Goal: Task Accomplishment & Management: Complete application form

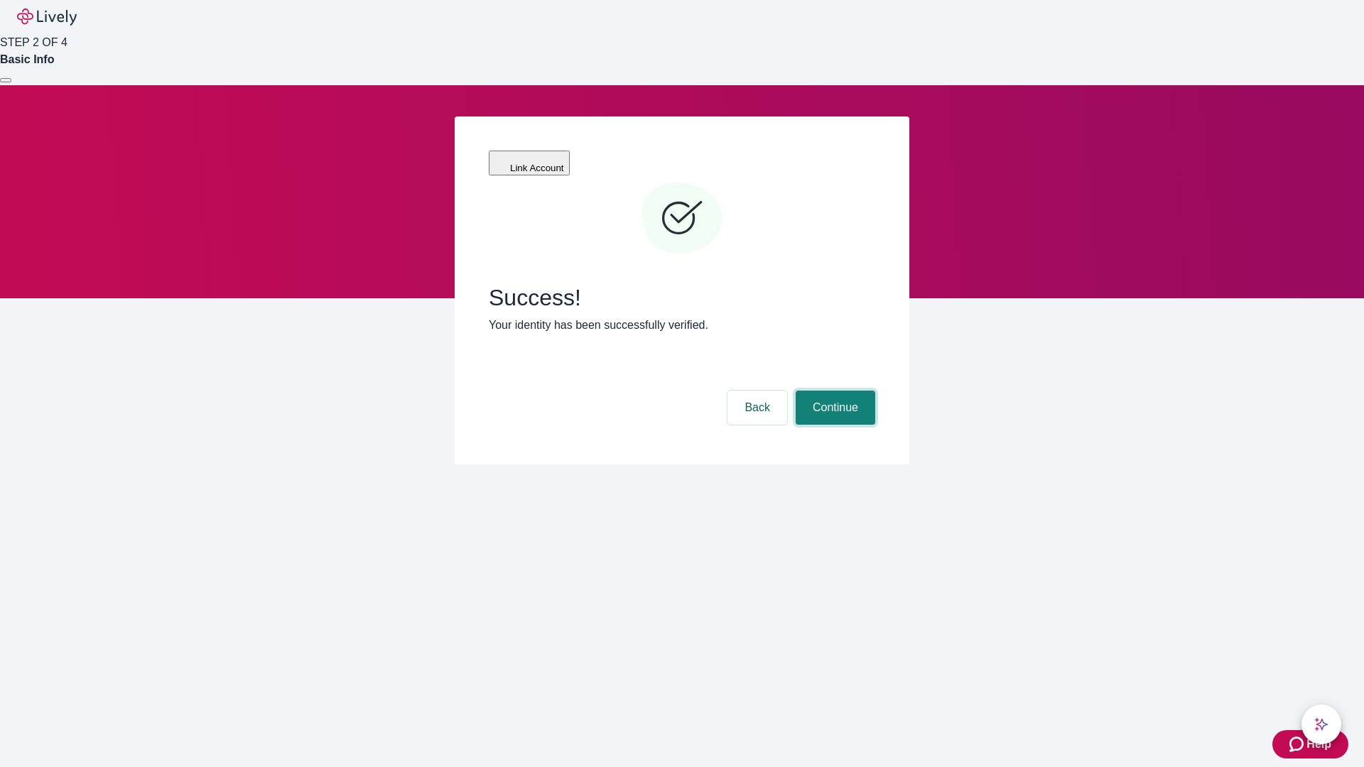
click at [833, 391] on button "Continue" at bounding box center [836, 408] width 80 height 34
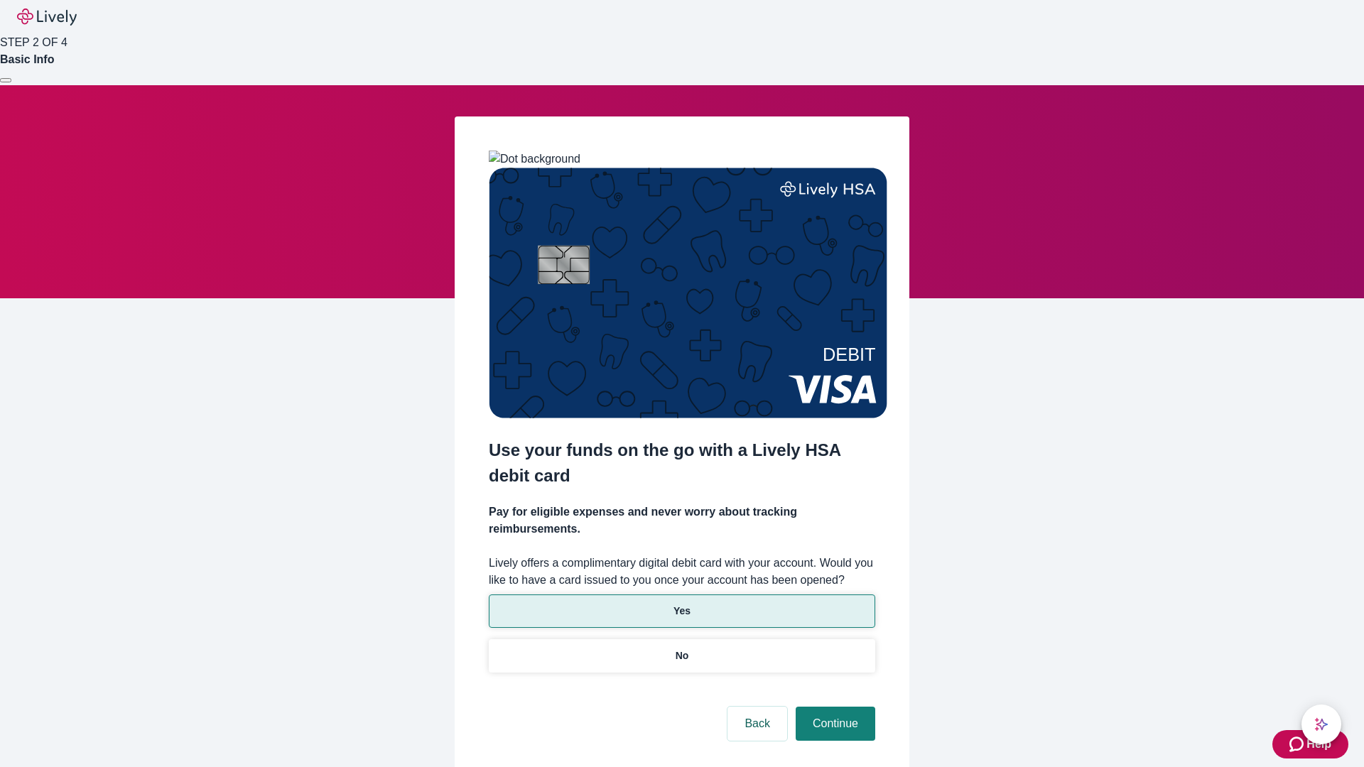
click at [681, 604] on p "Yes" at bounding box center [682, 611] width 17 height 15
click at [833, 707] on button "Continue" at bounding box center [836, 724] width 80 height 34
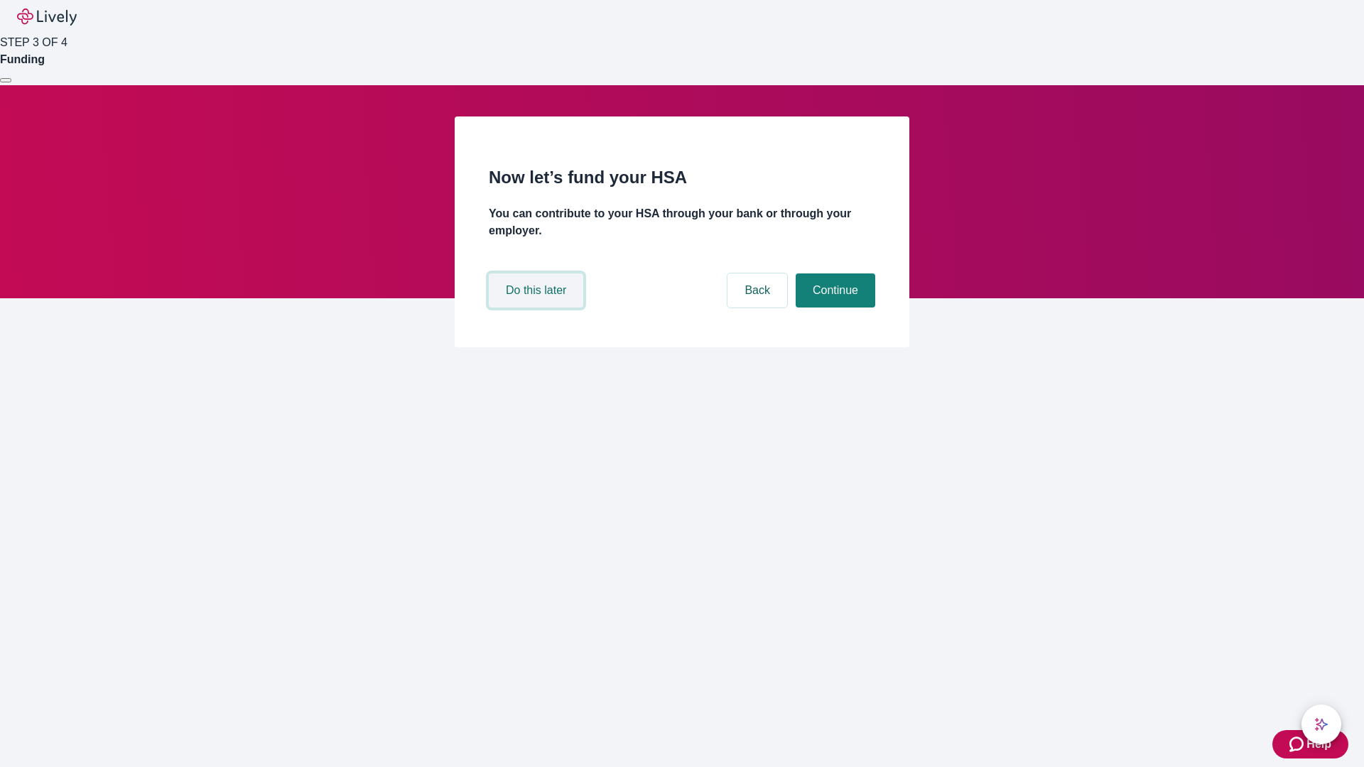
click at [538, 308] on button "Do this later" at bounding box center [536, 291] width 95 height 34
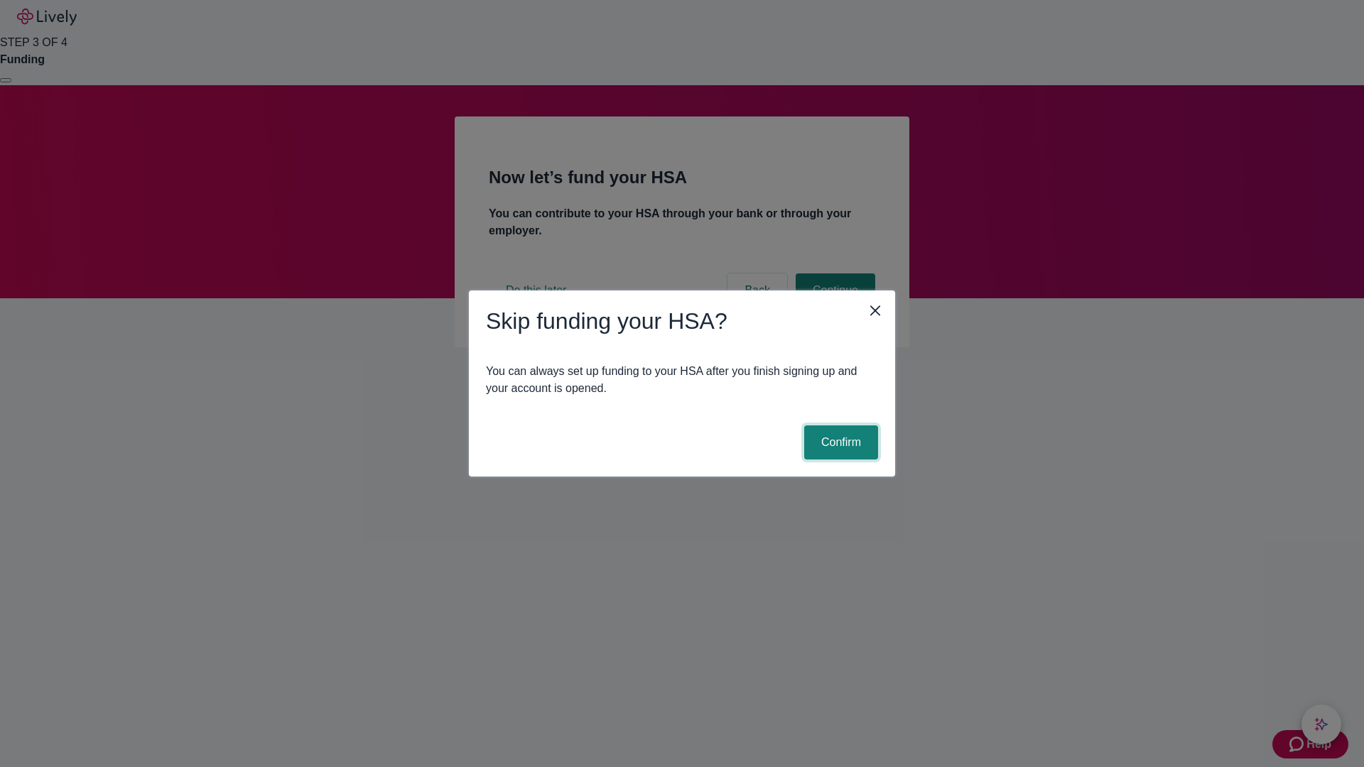
click at [839, 443] on button "Confirm" at bounding box center [841, 443] width 74 height 34
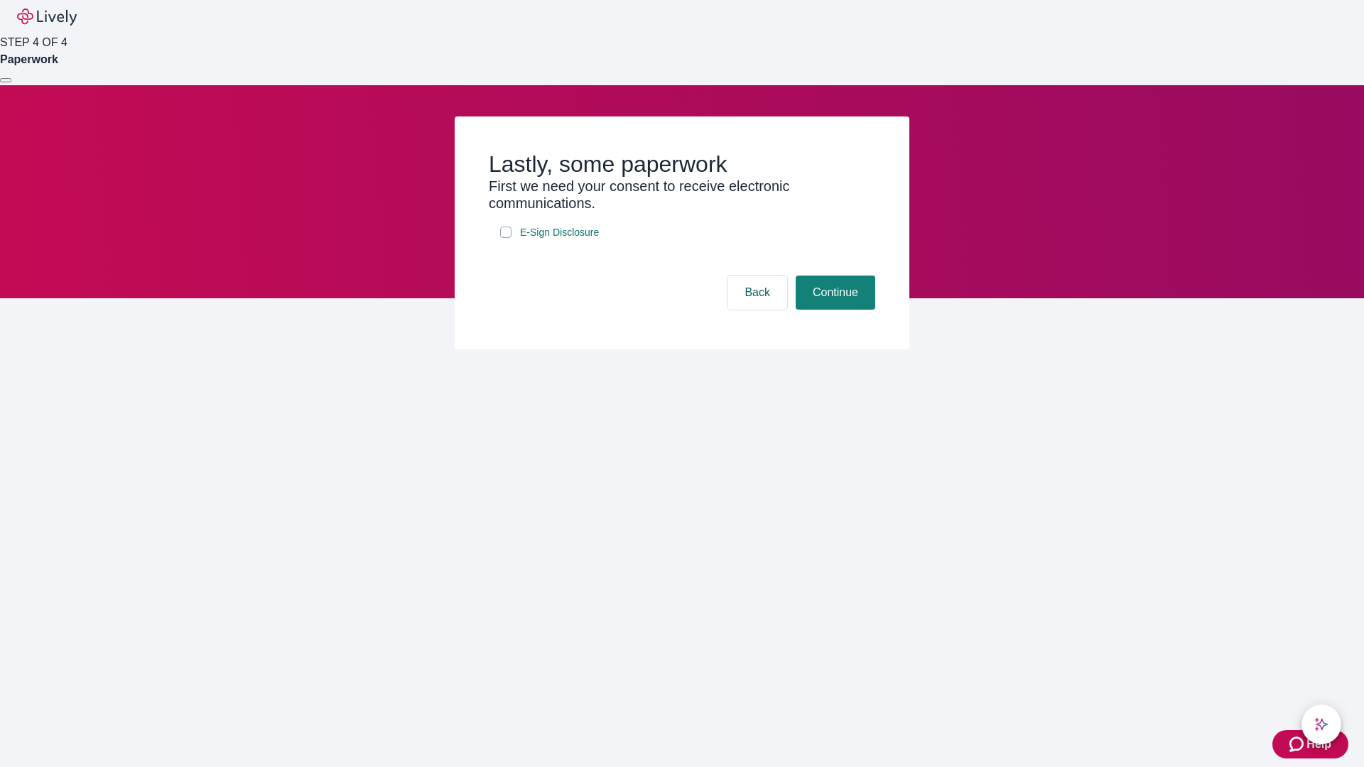
click at [506, 238] on input "E-Sign Disclosure" at bounding box center [505, 232] width 11 height 11
checkbox input "true"
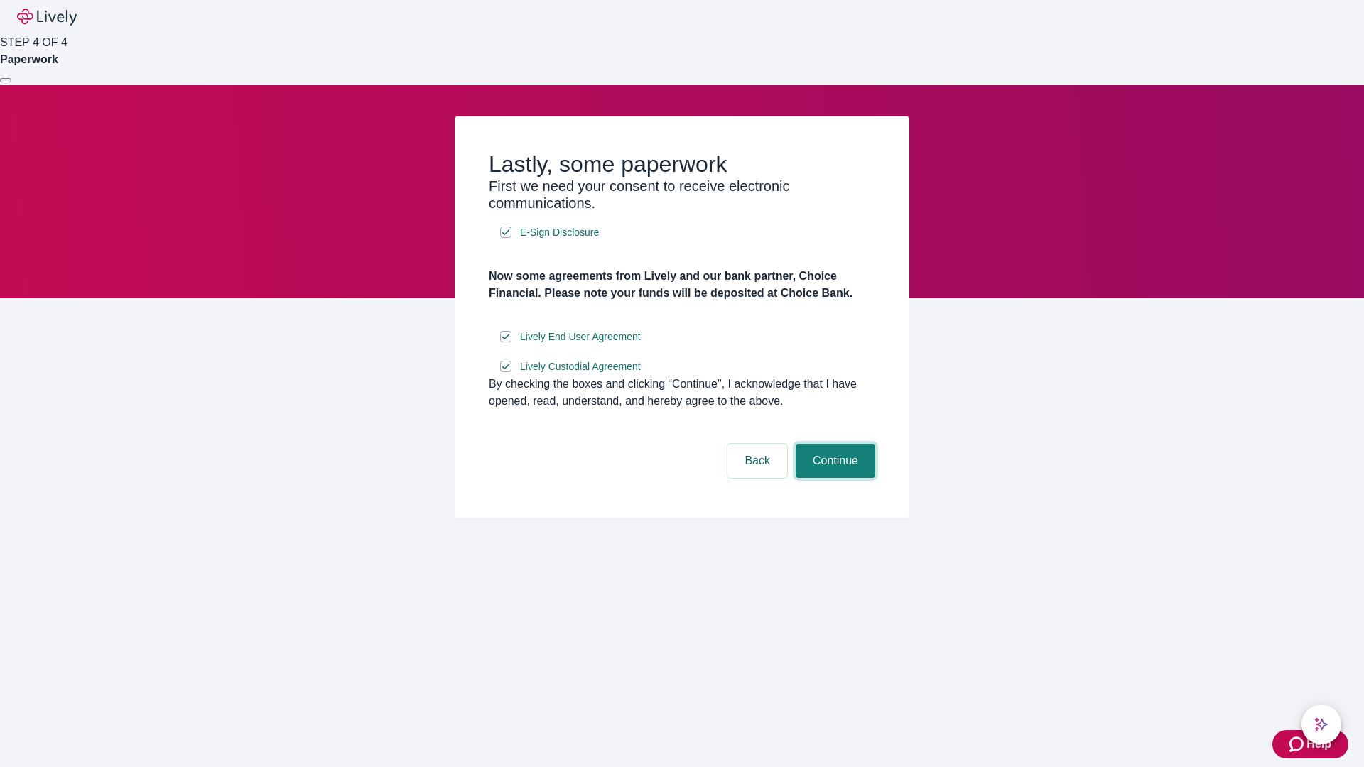
click at [833, 478] on button "Continue" at bounding box center [836, 461] width 80 height 34
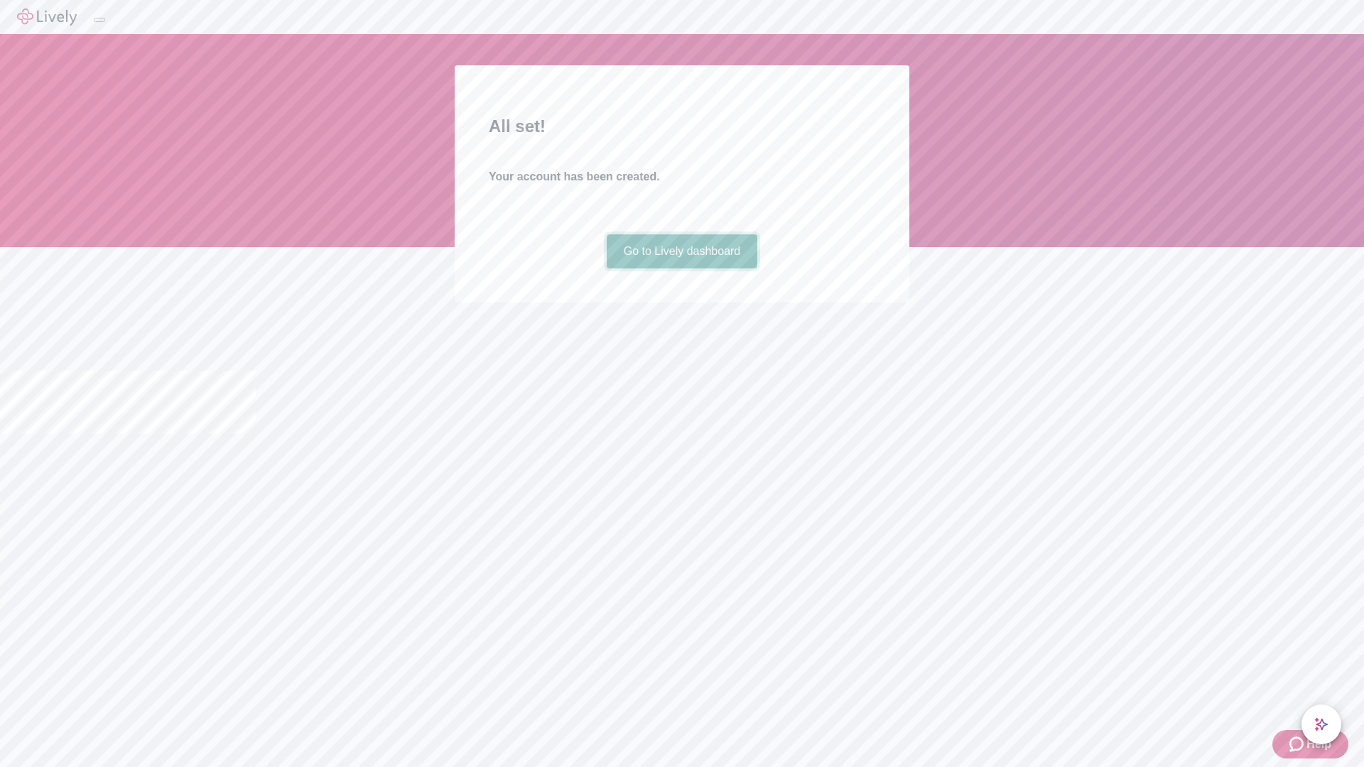
click at [681, 269] on link "Go to Lively dashboard" at bounding box center [682, 251] width 151 height 34
